Goal: Task Accomplishment & Management: Manage account settings

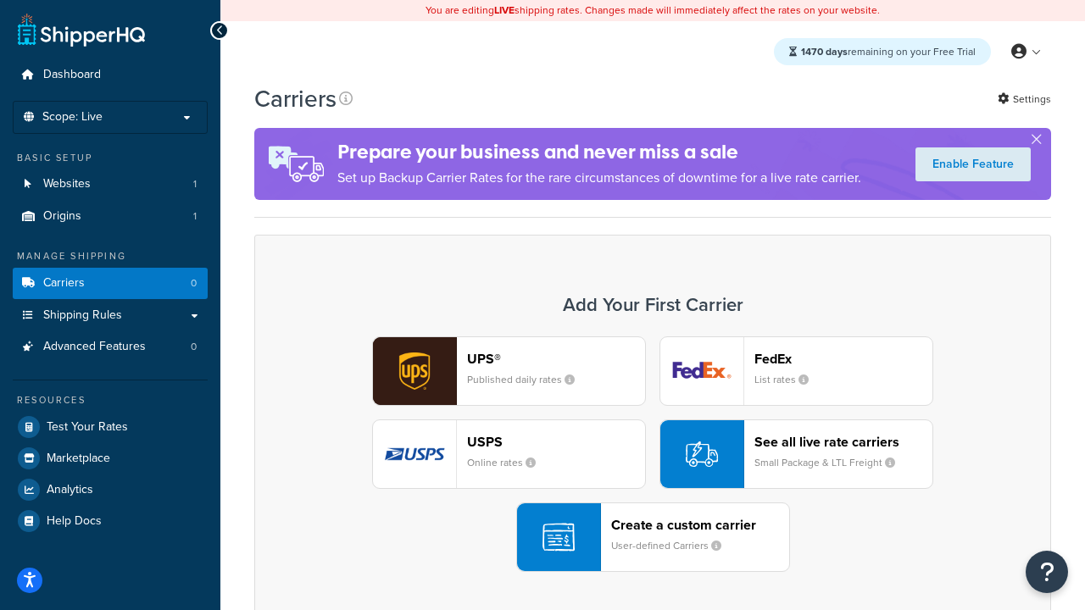
click at [653, 454] on div "UPS® Published daily rates FedEx List rates USPS Online rates See all live rate…" at bounding box center [652, 454] width 761 height 236
click at [843, 358] on header "FedEx" at bounding box center [843, 359] width 178 height 16
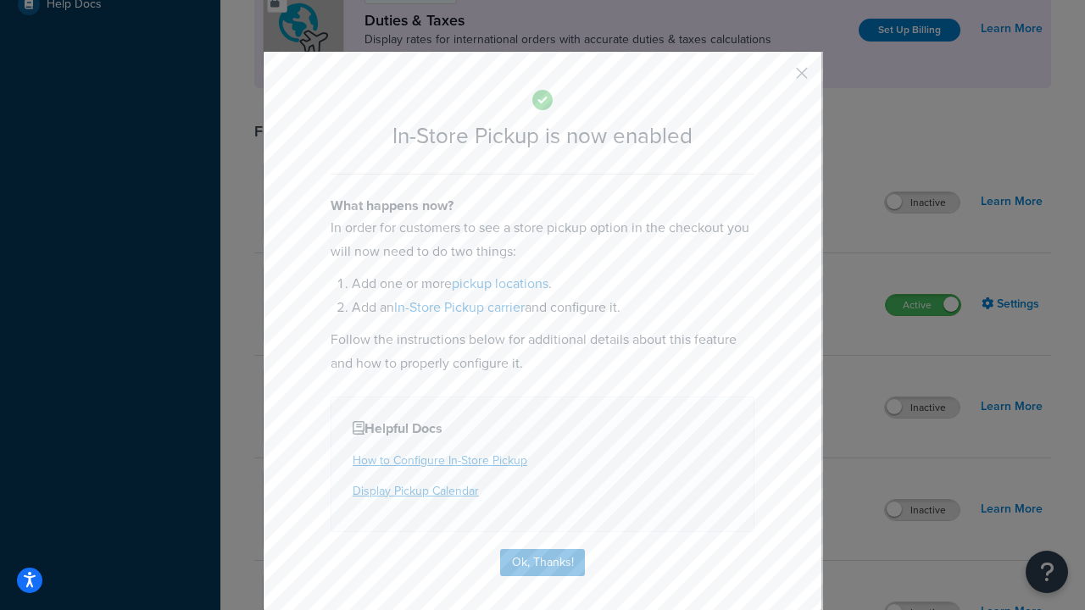
click at [776, 79] on button "button" at bounding box center [777, 79] width 4 height 4
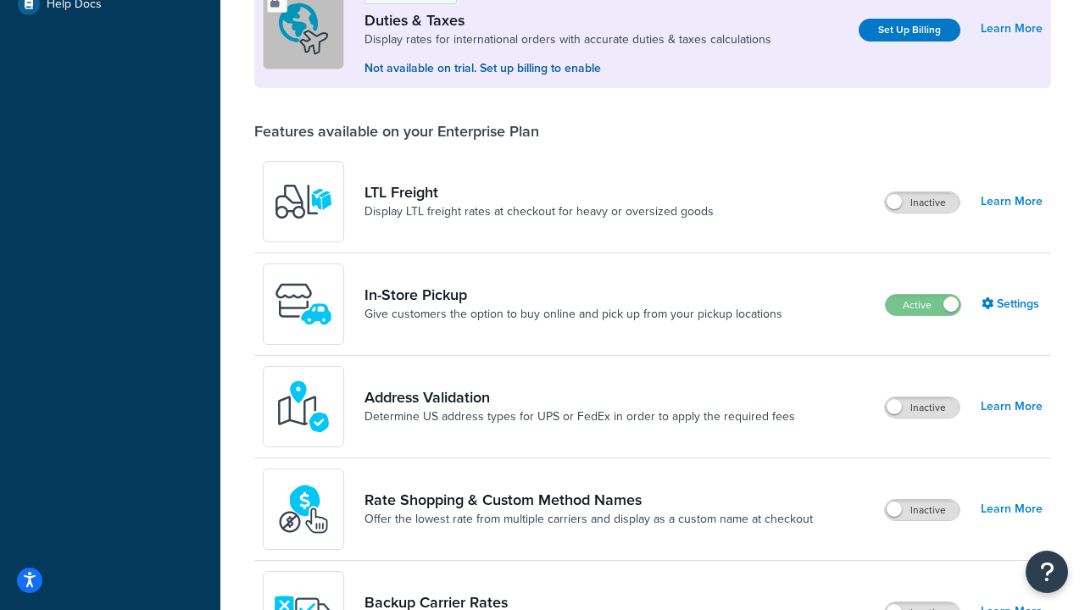
scroll to position [517, 0]
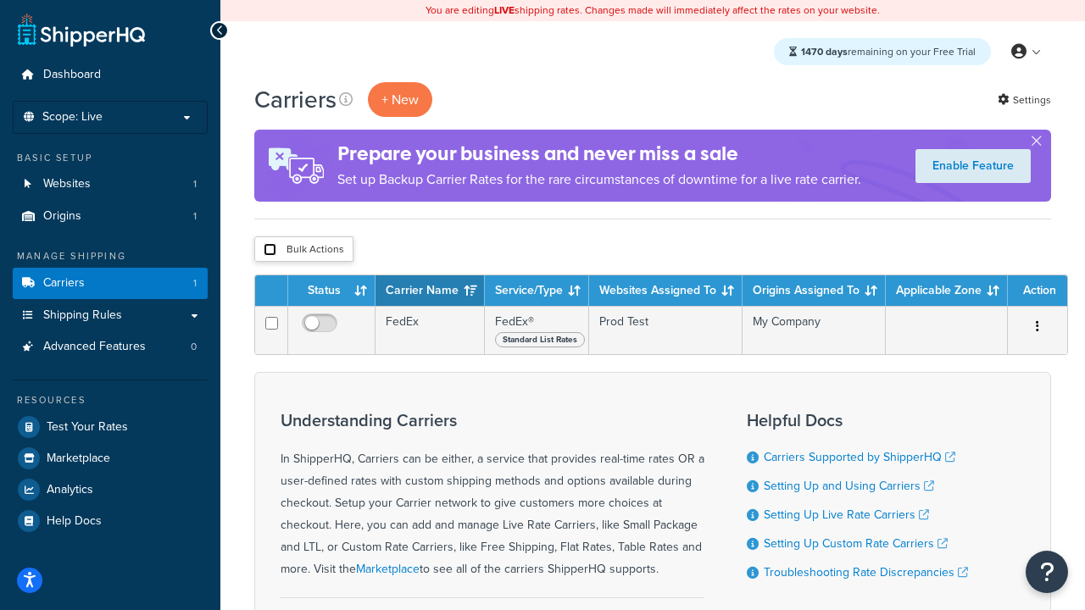
click at [269, 250] on input "checkbox" at bounding box center [270, 249] width 13 height 13
checkbox input "true"
click at [0, 0] on button "Delete" at bounding box center [0, 0] width 0 height 0
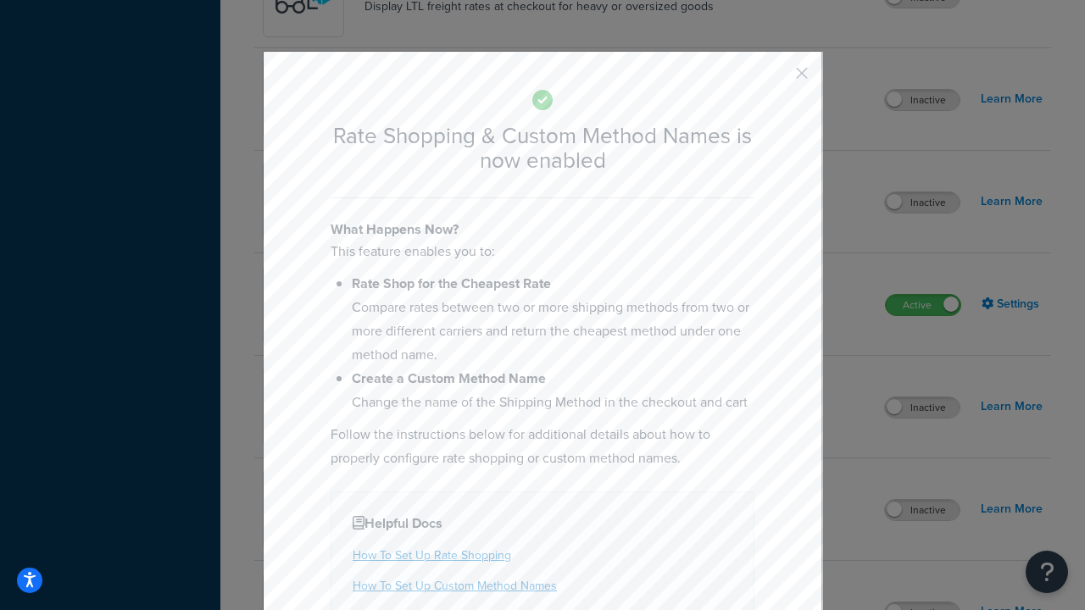
click at [776, 79] on button "button" at bounding box center [777, 79] width 4 height 4
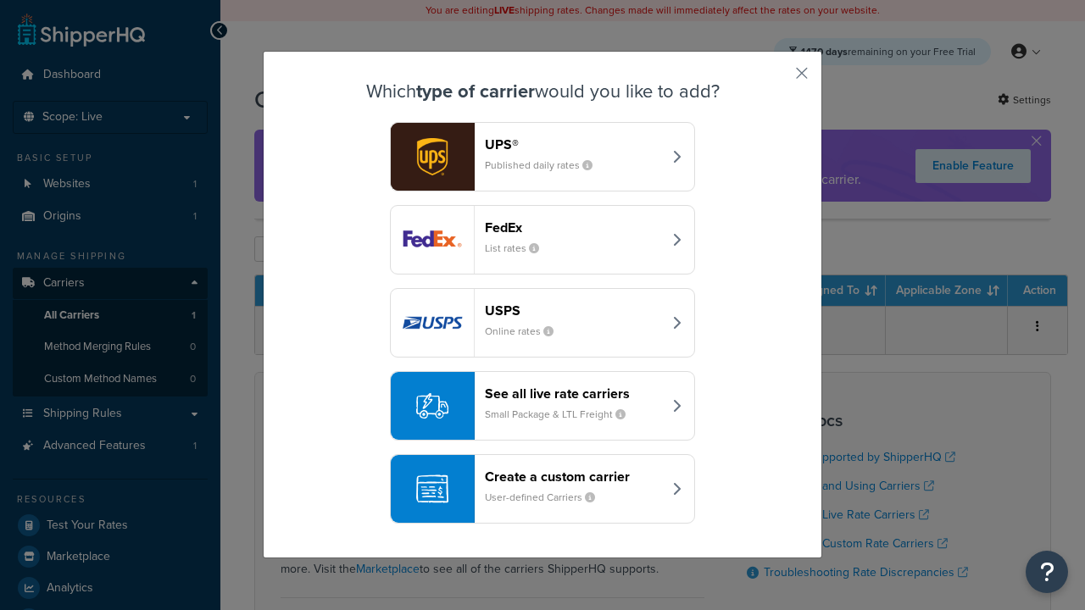
scroll to position [82, 0]
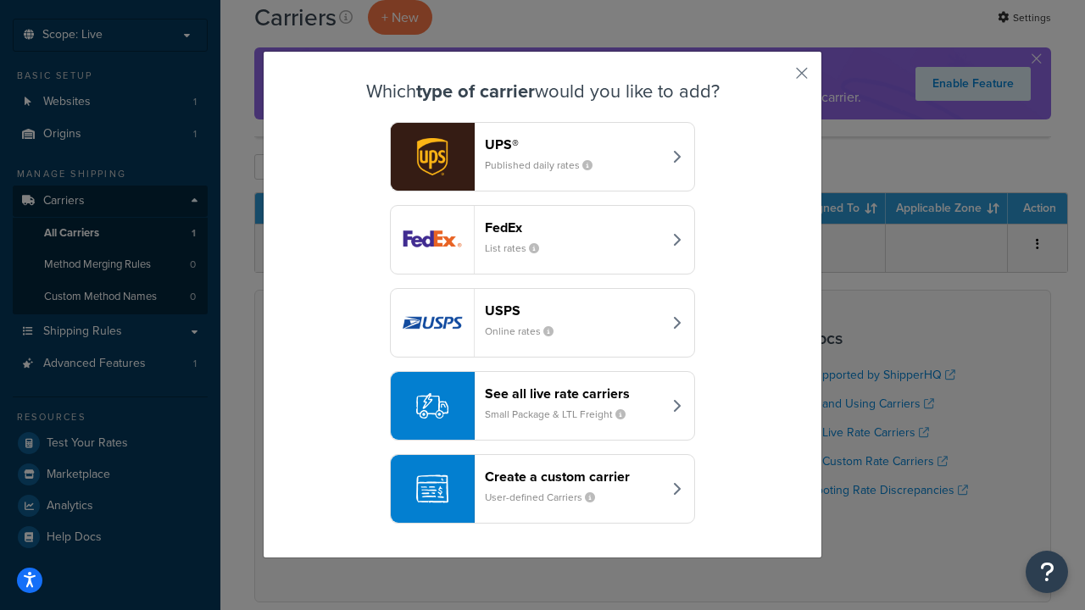
click at [542, 406] on div "See all live rate carriers Small Package & LTL Freight" at bounding box center [573, 406] width 177 height 41
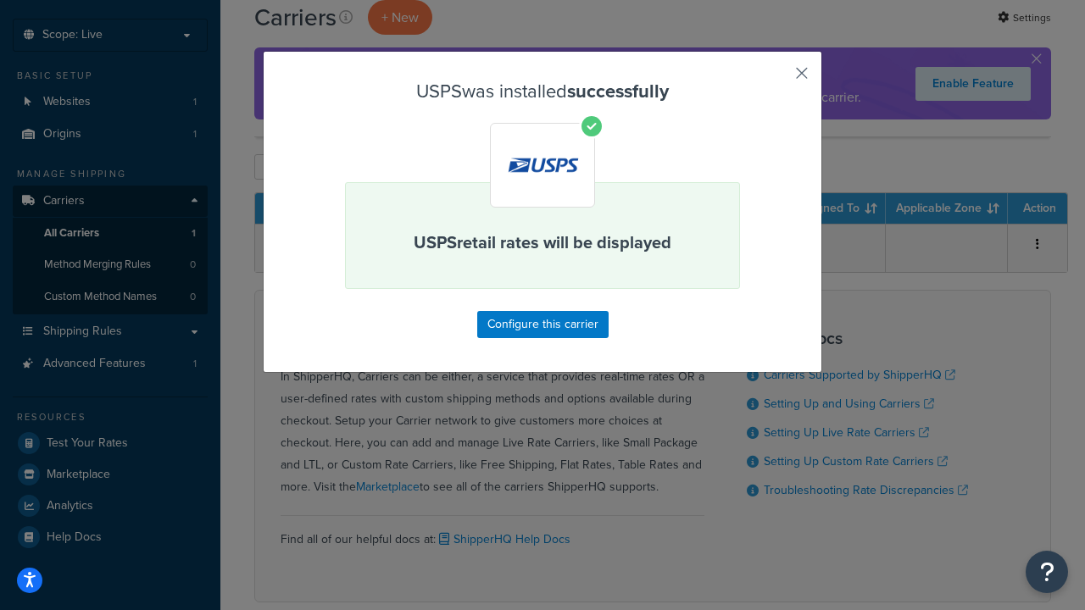
click at [776, 79] on button "button" at bounding box center [777, 79] width 4 height 4
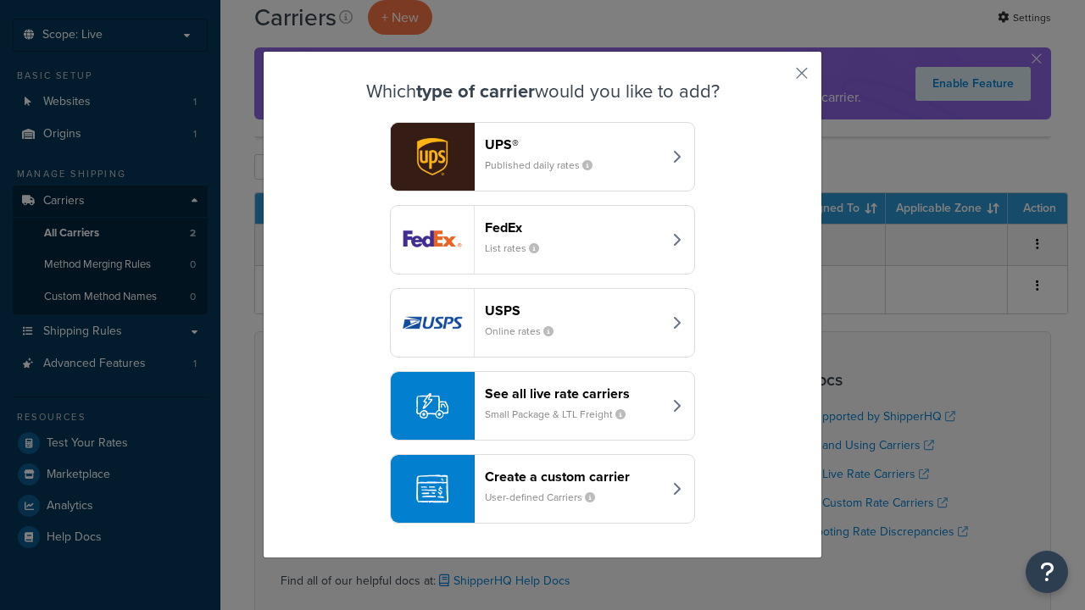
click at [542, 403] on div "See all live rate carriers Small Package & LTL Freight" at bounding box center [573, 406] width 177 height 41
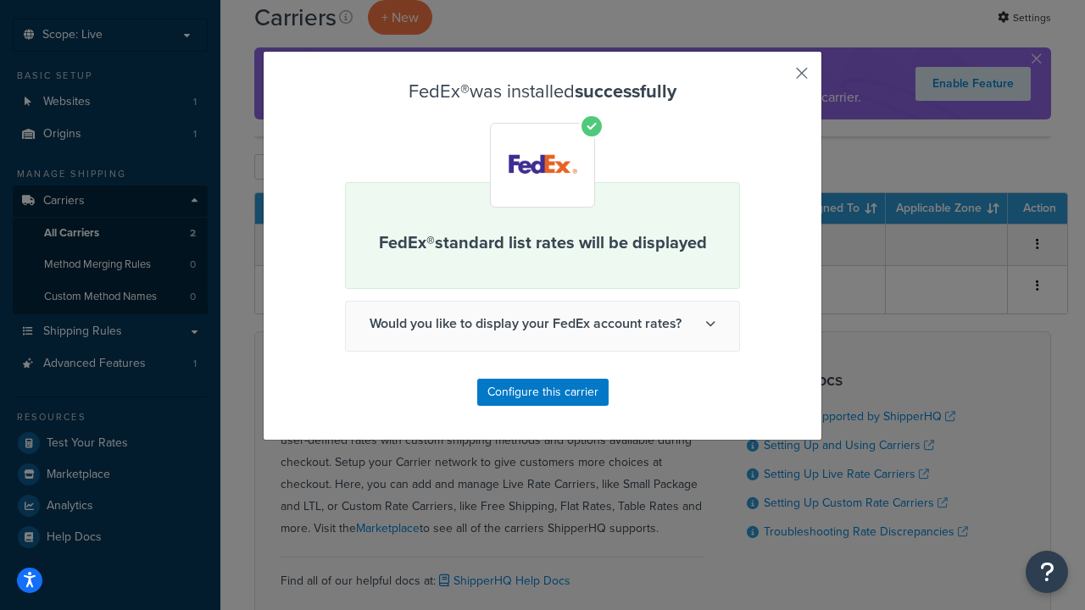
click at [776, 79] on button "button" at bounding box center [777, 79] width 4 height 4
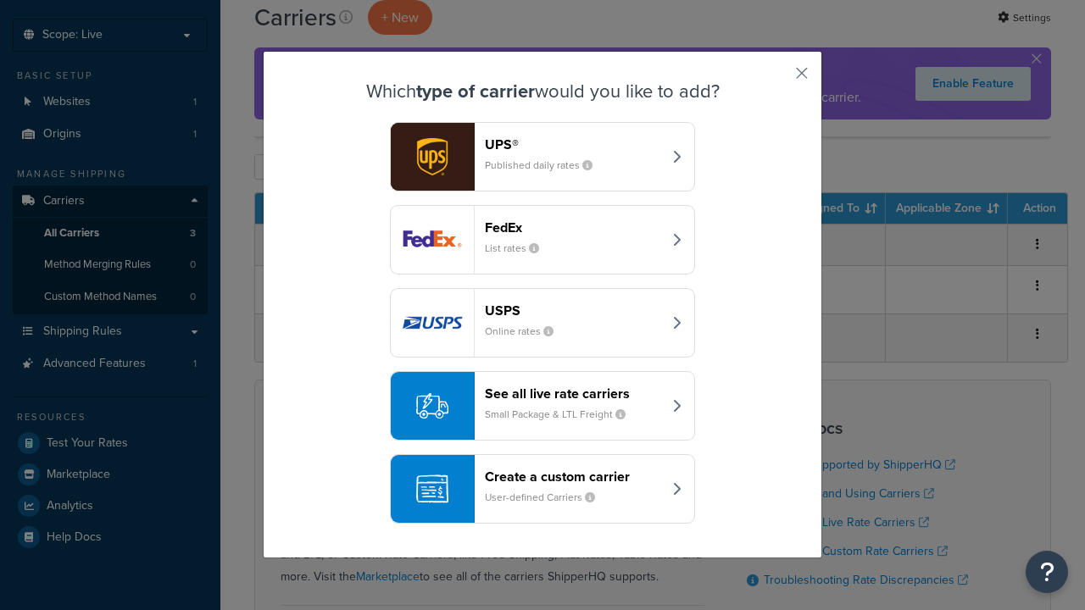
click at [542, 392] on div "See all live rate carriers Small Package & LTL Freight" at bounding box center [573, 406] width 177 height 41
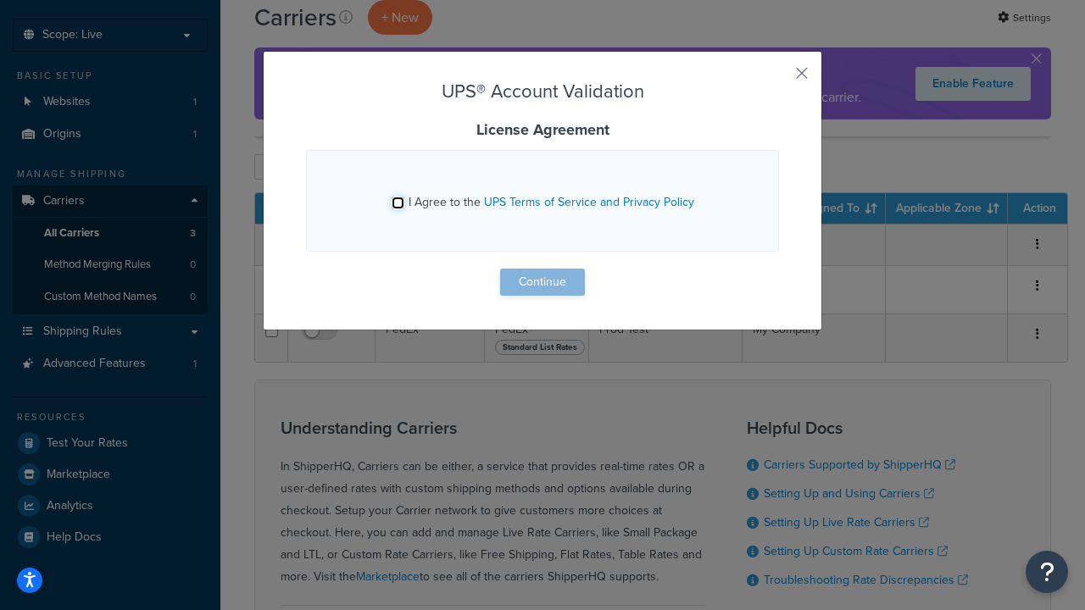
click at [397, 203] on input "I Agree to the UPS Terms of Service and Privacy Policy" at bounding box center [398, 203] width 13 height 13
checkbox input "true"
click at [542, 282] on button "Continue" at bounding box center [542, 282] width 85 height 27
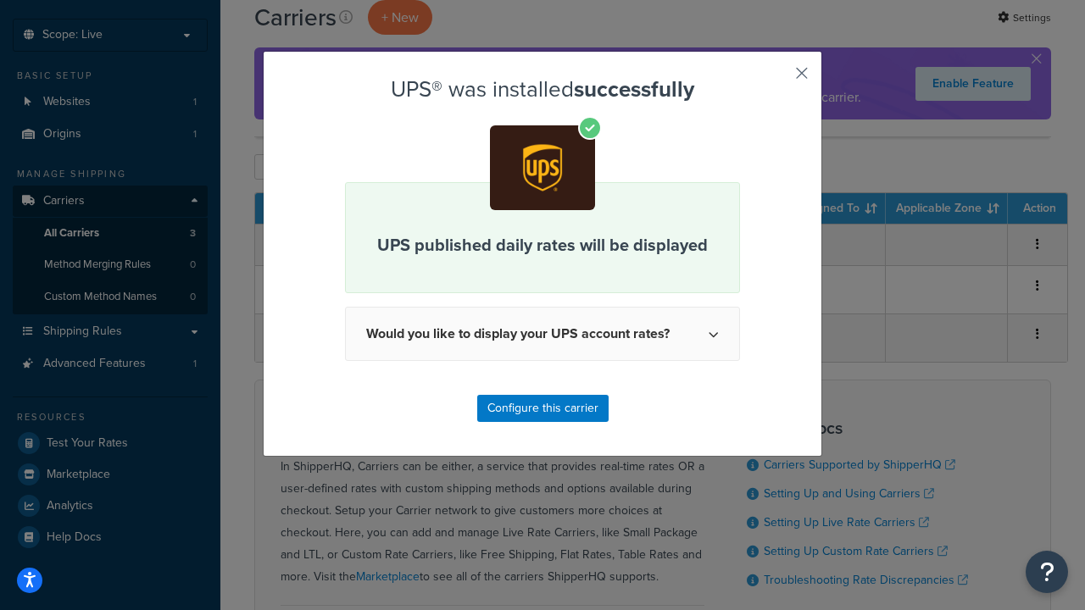
click at [776, 79] on button "button" at bounding box center [777, 79] width 4 height 4
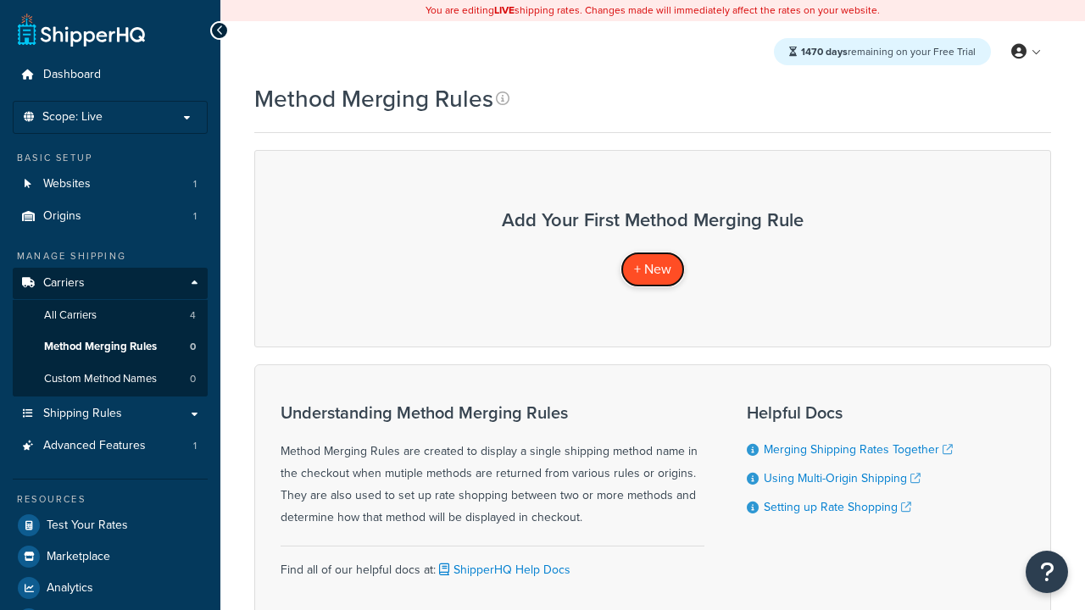
click at [653, 269] on span "+ New" at bounding box center [652, 268] width 37 height 19
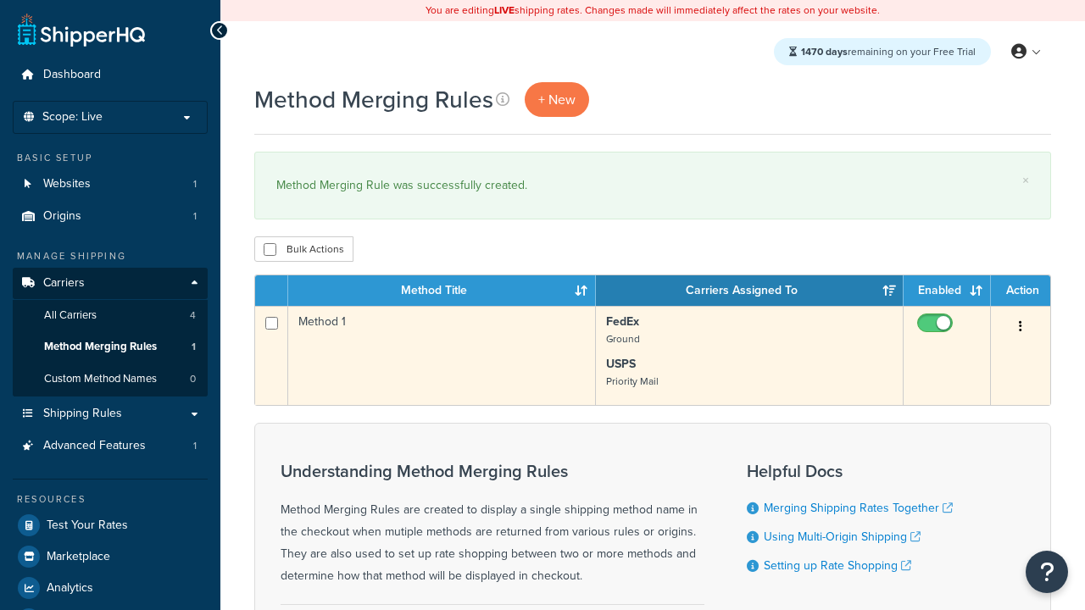
click at [1020, 328] on icon "button" at bounding box center [1020, 326] width 3 height 12
click at [0, 0] on link "Edit" at bounding box center [0, 0] width 0 height 0
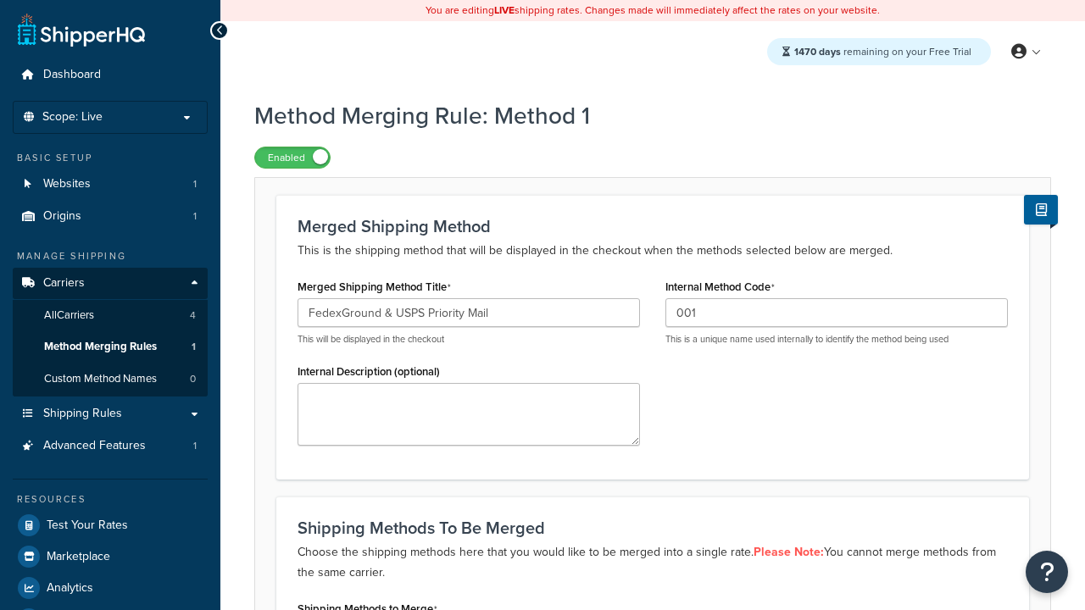
scroll to position [425, 0]
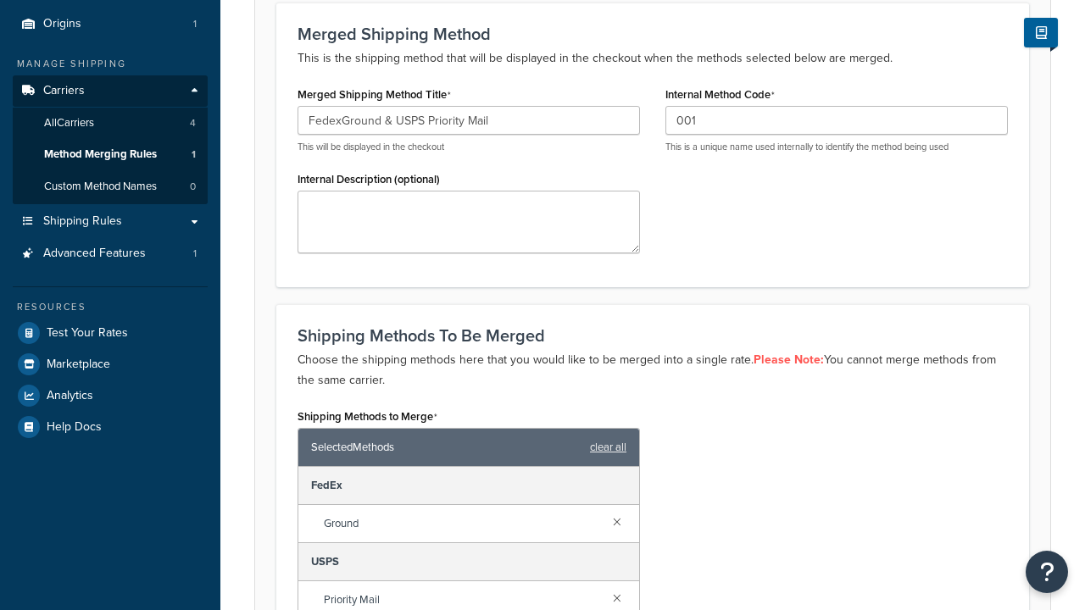
type input "FedexGround & USPS Priority Mail"
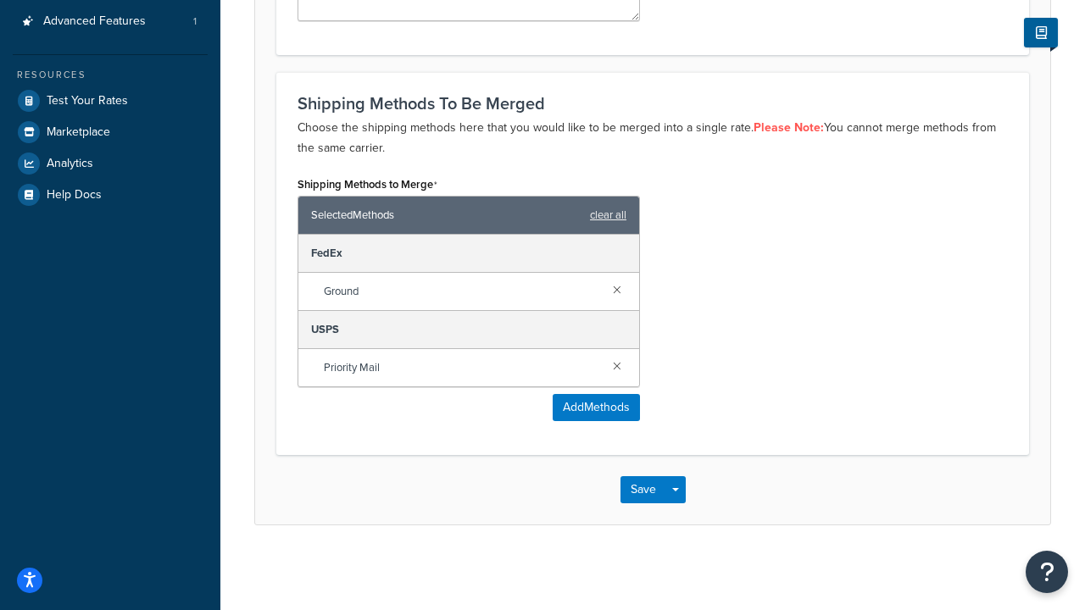
scroll to position [0, 0]
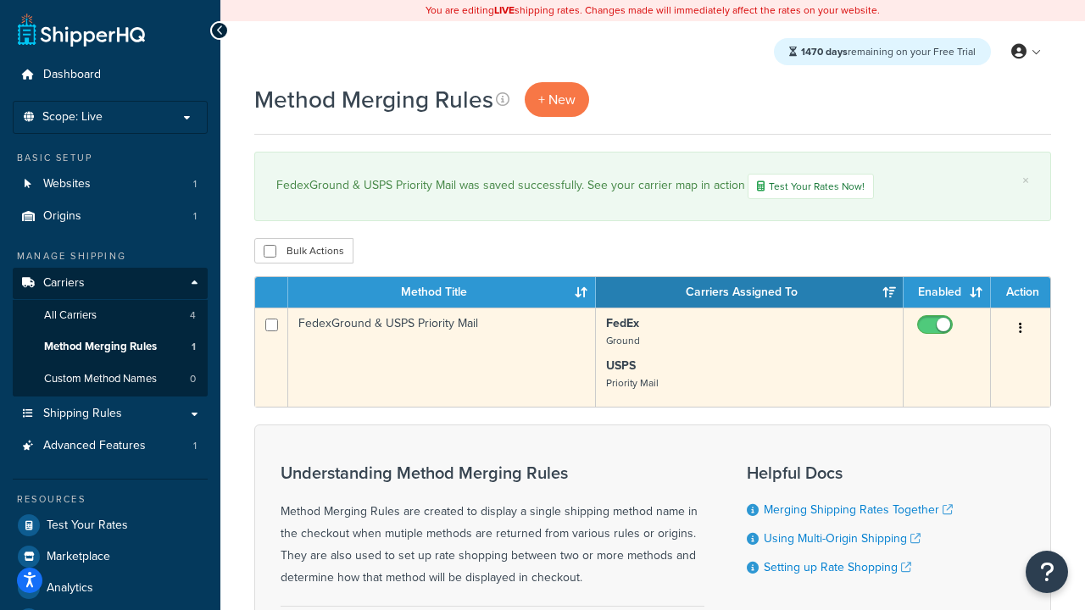
click at [1020, 331] on icon "button" at bounding box center [1020, 328] width 3 height 12
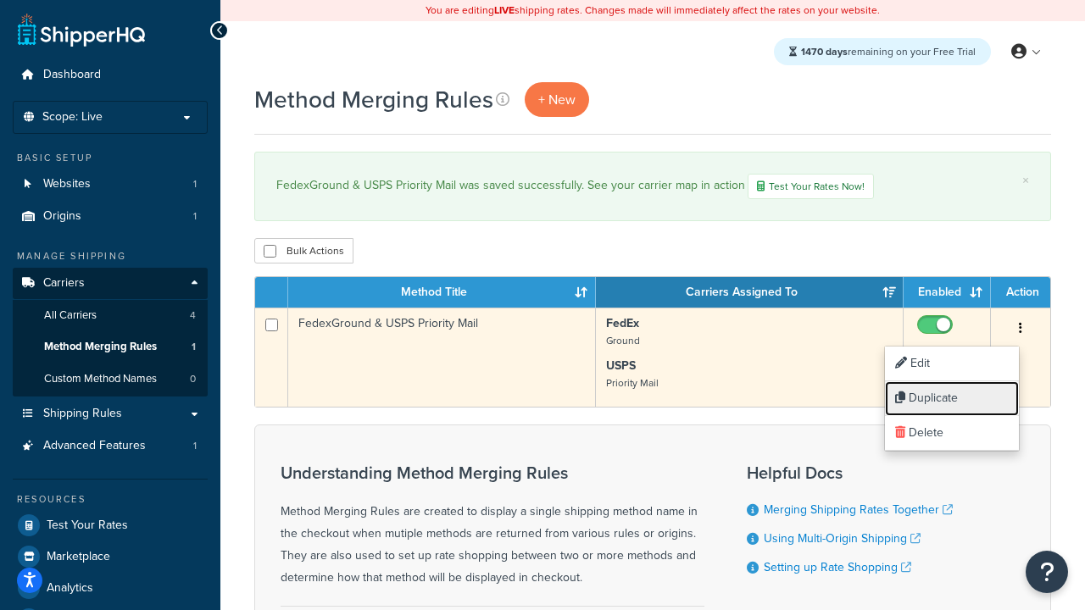
click at [952, 398] on link "Duplicate" at bounding box center [952, 398] width 134 height 35
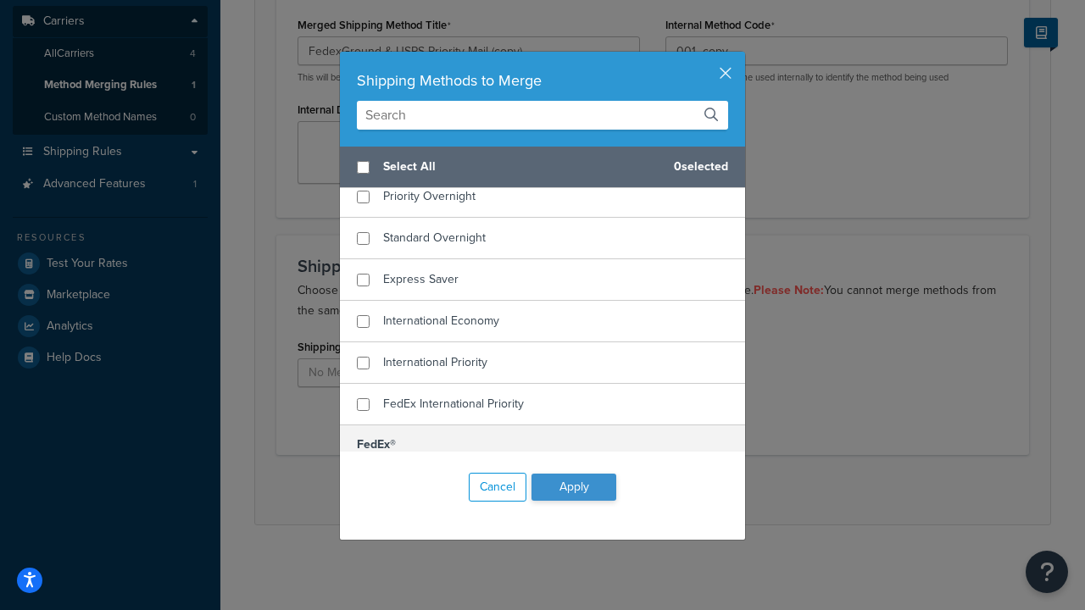
click at [422, 164] on span "Home Delivery" at bounding box center [422, 155] width 78 height 18
checkbox input "true"
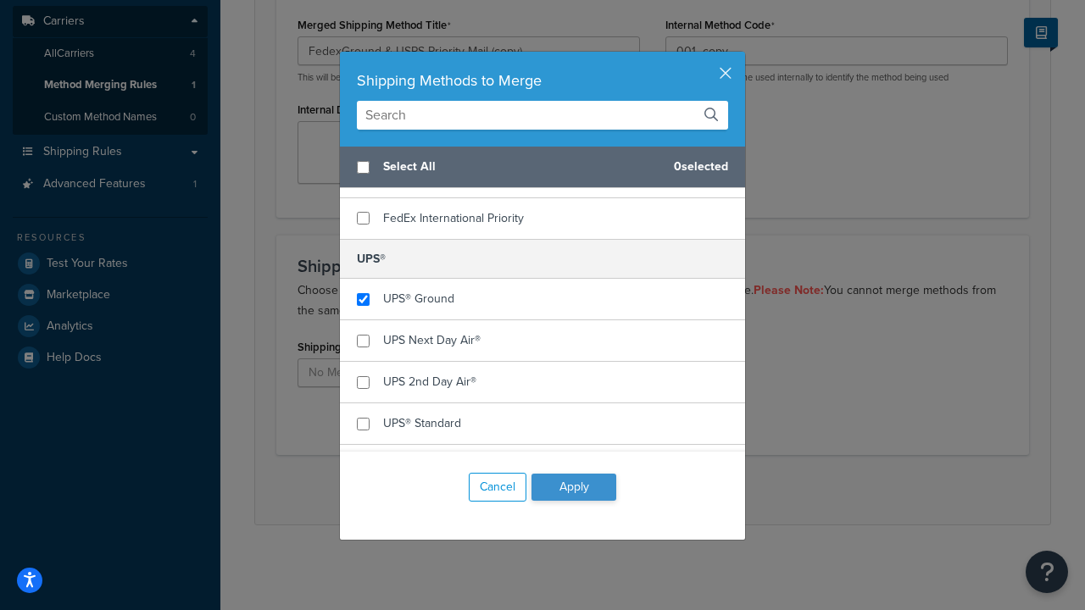
click at [574, 487] on button "Apply" at bounding box center [573, 487] width 85 height 27
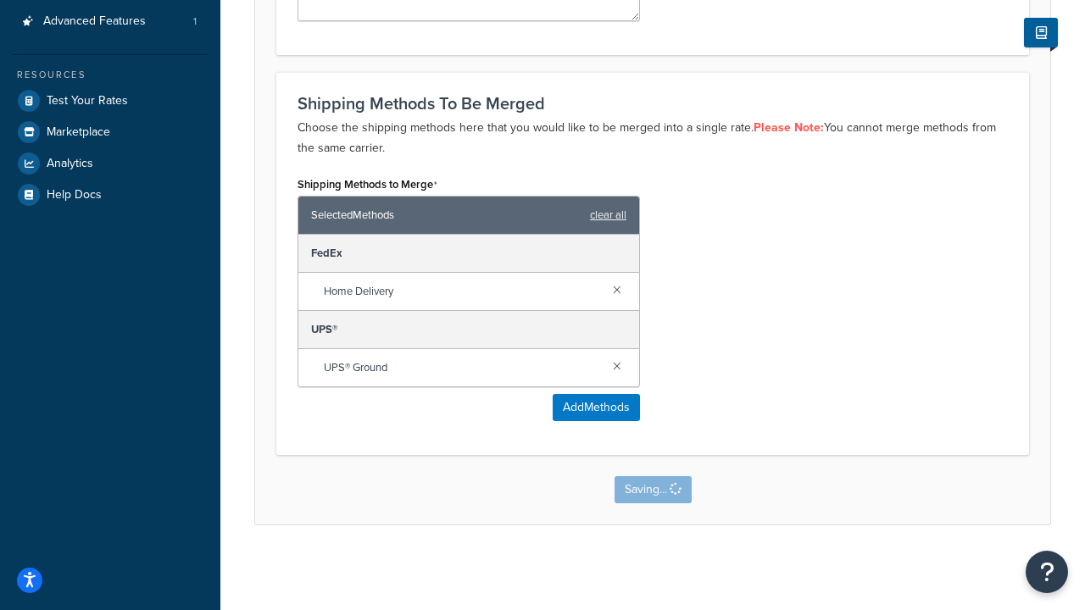
scroll to position [0, 0]
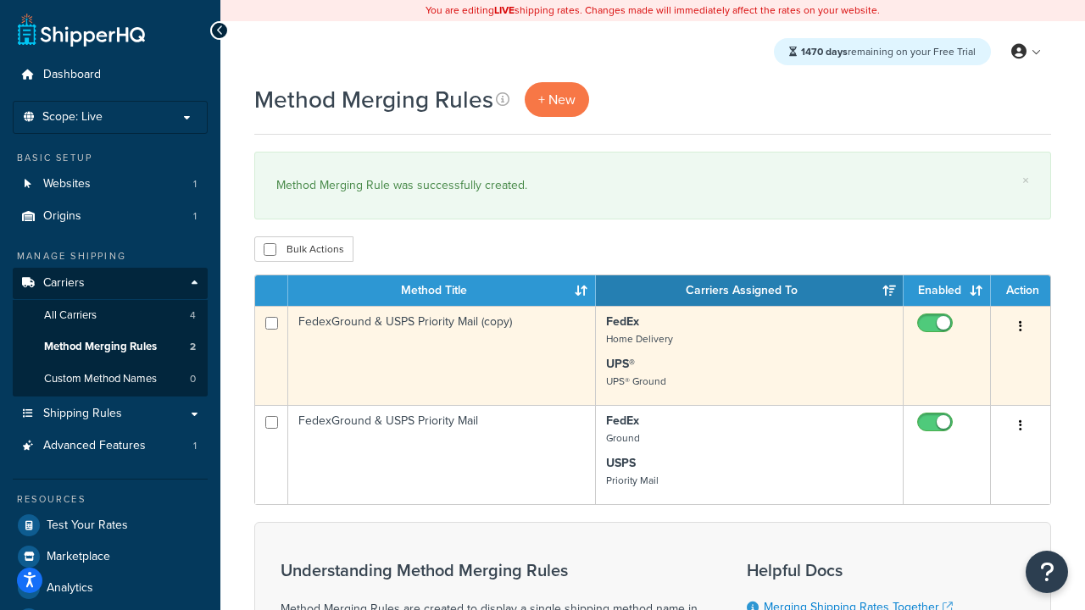
click at [1020, 328] on icon "button" at bounding box center [1020, 326] width 3 height 12
click at [0, 0] on link "Delete" at bounding box center [0, 0] width 0 height 0
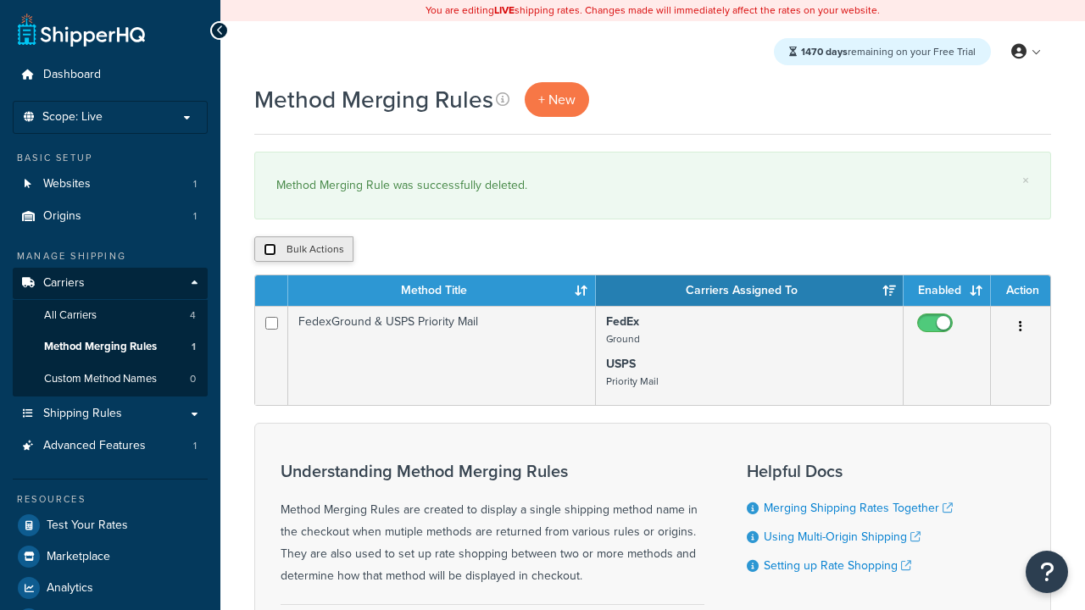
click at [269, 250] on input "checkbox" at bounding box center [270, 249] width 13 height 13
checkbox input "true"
click at [0, 0] on button "Delete" at bounding box center [0, 0] width 0 height 0
